Goal: Check status: Check status

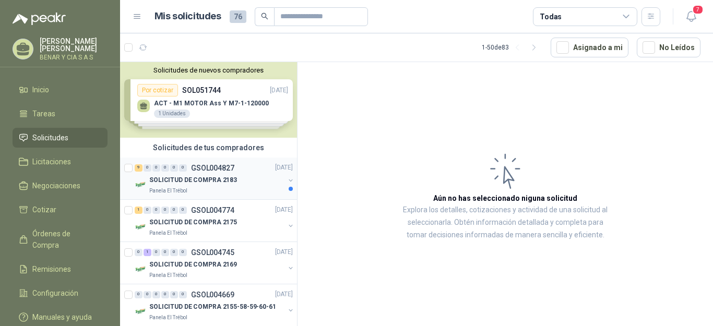
click at [233, 176] on div "SOLICITUD DE COMPRA 2183" at bounding box center [216, 180] width 135 height 13
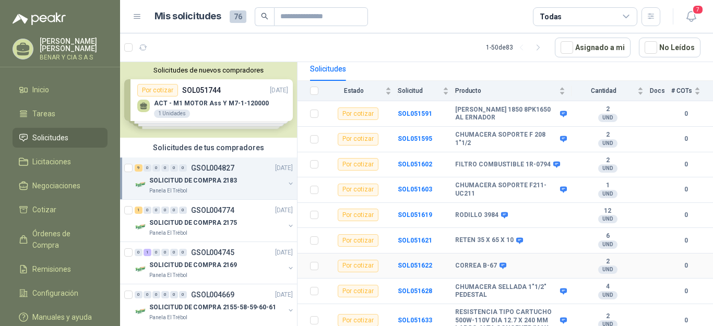
scroll to position [108, 0]
click at [168, 223] on p "SOLICITUD DE COMPRA 2175" at bounding box center [193, 223] width 88 height 10
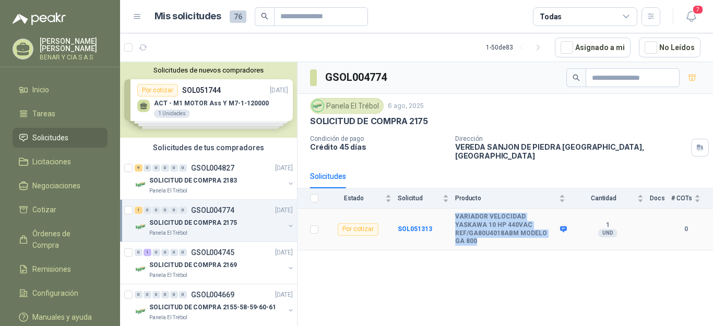
drag, startPoint x: 457, startPoint y: 209, endPoint x: 549, endPoint y: 236, distance: 96.3
click at [549, 236] on b "VARIADOR VELOCIDAD YASKAWA 10 HP 440VAC REF/GA80U4018ABM MODELO GA 800" at bounding box center [506, 229] width 102 height 32
copy b "VARIADOR VELOCIDAD YASKAWA 10 HP 440VAC REF/GA80U4018ABM MODELO GA 800"
click at [197, 178] on p "SOLICITUD DE COMPRA 2183" at bounding box center [193, 181] width 88 height 10
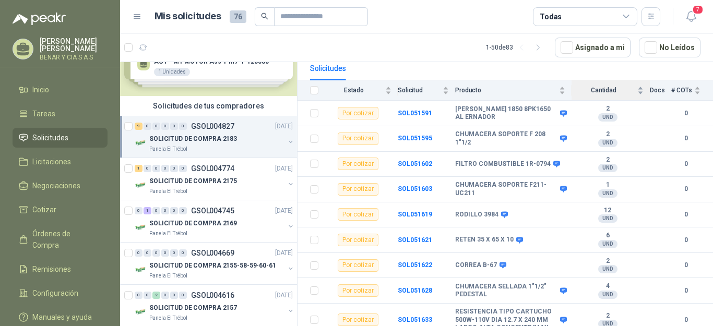
scroll to position [63, 0]
